Goal: Information Seeking & Learning: Learn about a topic

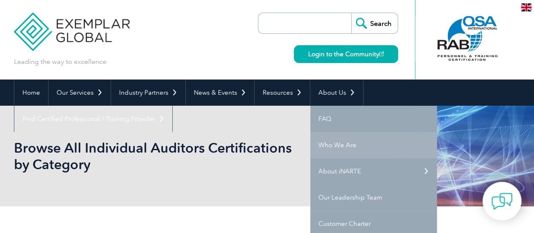
click at [360, 140] on link "Who We Are" at bounding box center [373, 145] width 127 height 26
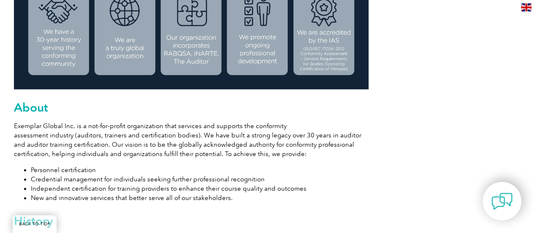
scroll to position [413, 0]
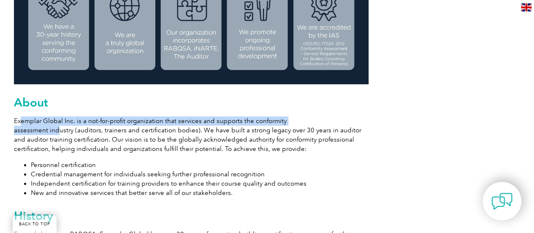
drag, startPoint x: 19, startPoint y: 122, endPoint x: 53, endPoint y: 128, distance: 34.2
click at [53, 128] on p "Exemplar Global Inc. is a not-for-profit organization that services and support…" at bounding box center [191, 134] width 355 height 37
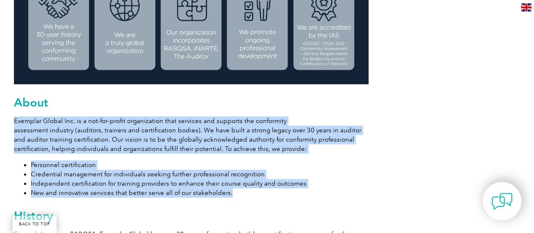
drag, startPoint x: 14, startPoint y: 121, endPoint x: 297, endPoint y: 192, distance: 292.5
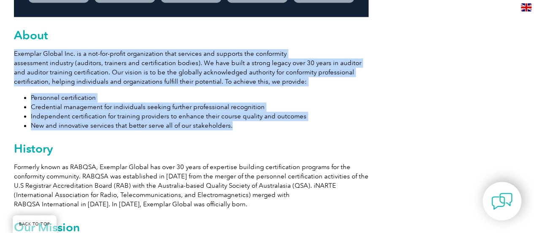
scroll to position [497, 0]
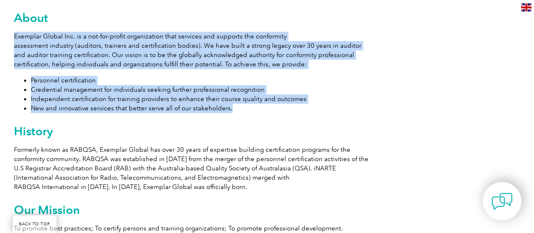
copy div "Exemplar Global Inc. is a not-for-profit organization that services and support…"
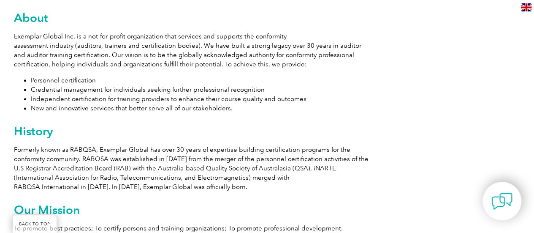
click at [146, 145] on p "Formerly known as RABQSA, Exemplar Global has over 30 years of expertise buildi…" at bounding box center [191, 168] width 355 height 46
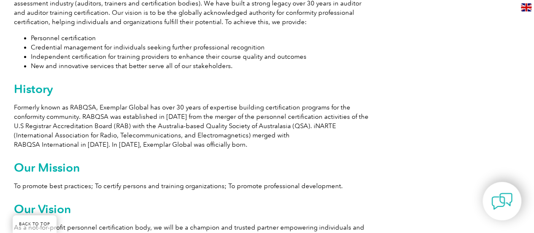
drag, startPoint x: 14, startPoint y: 106, endPoint x: 299, endPoint y: 144, distance: 287.2
click at [299, 144] on p "Formerly known as RABQSA, Exemplar Global has over 30 years of expertise buildi…" at bounding box center [191, 126] width 355 height 46
copy p "Formerly known as RABQSA, Exemplar Global has over 30 years of expertise buildi…"
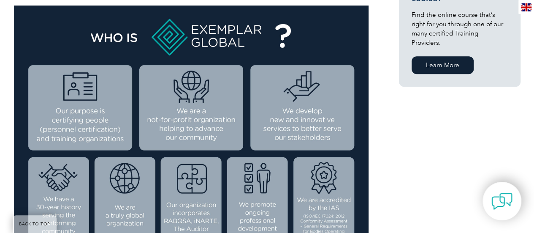
scroll to position [253, 0]
